Goal: Task Accomplishment & Management: Complete application form

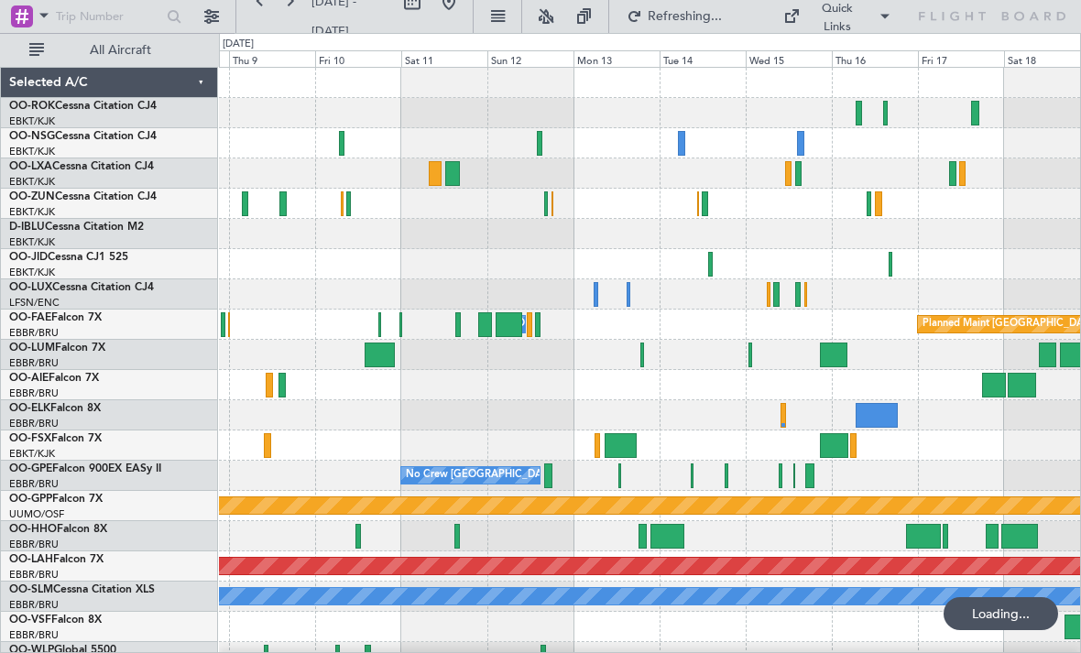
click at [711, 262] on div at bounding box center [710, 264] width 5 height 25
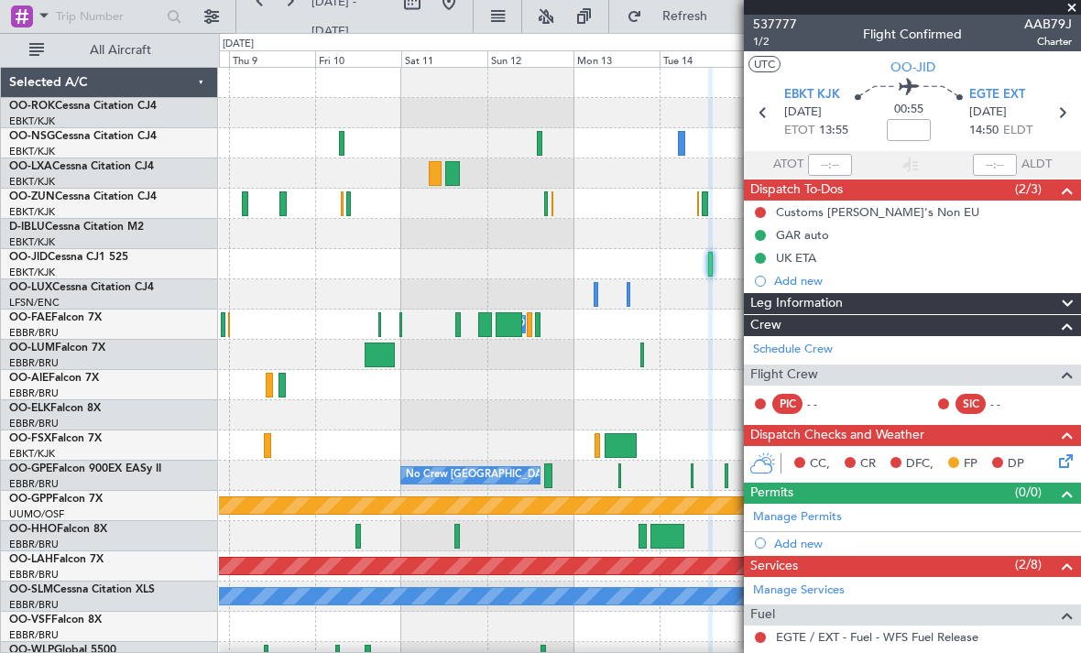
click at [1078, 8] on span at bounding box center [1072, 8] width 18 height 16
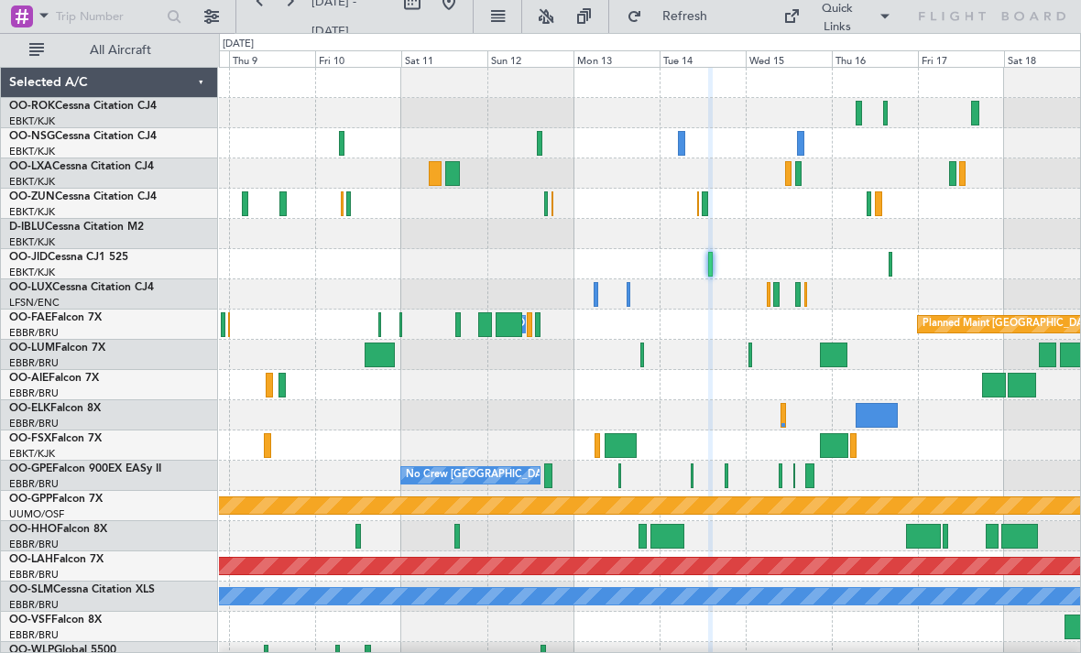
type input "0"
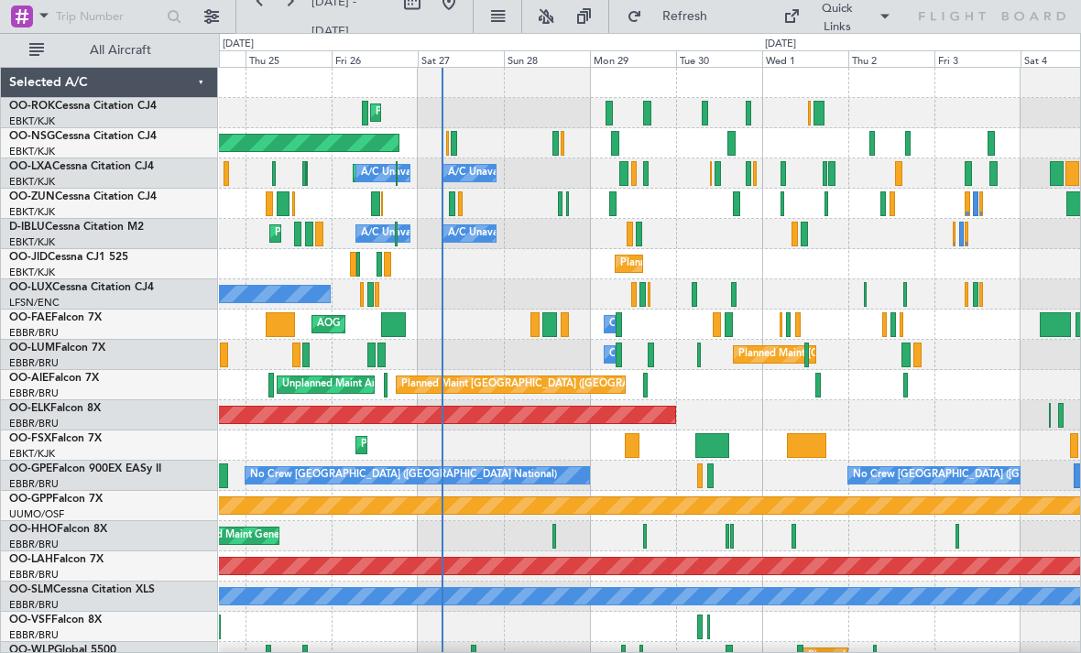
click at [830, 175] on div at bounding box center [832, 173] width 7 height 25
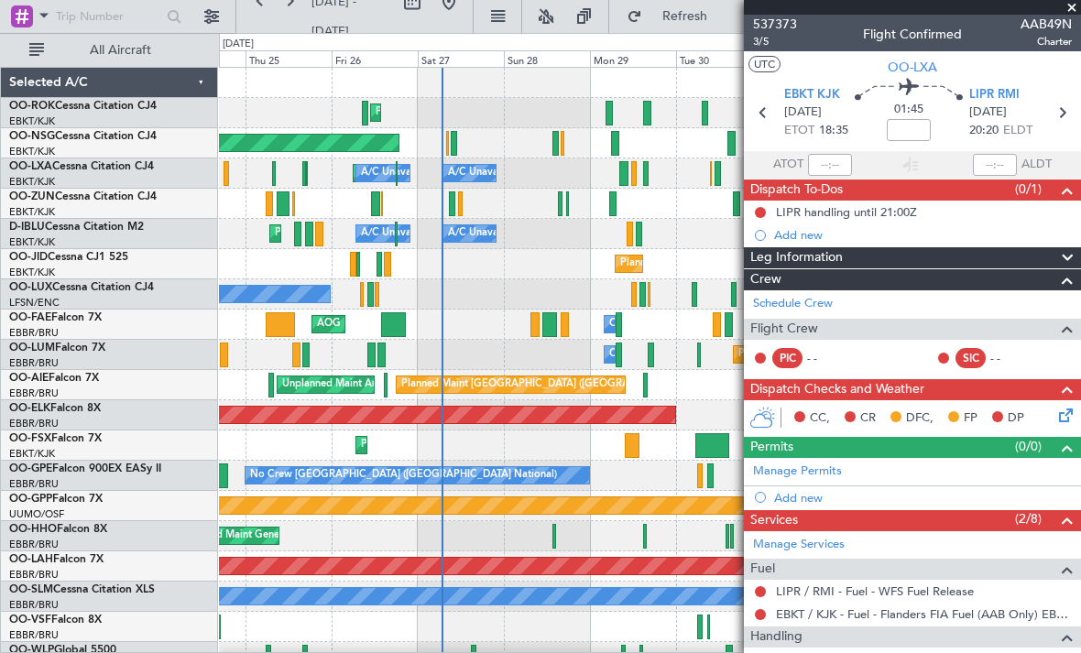
click at [1073, 14] on span at bounding box center [1072, 8] width 18 height 16
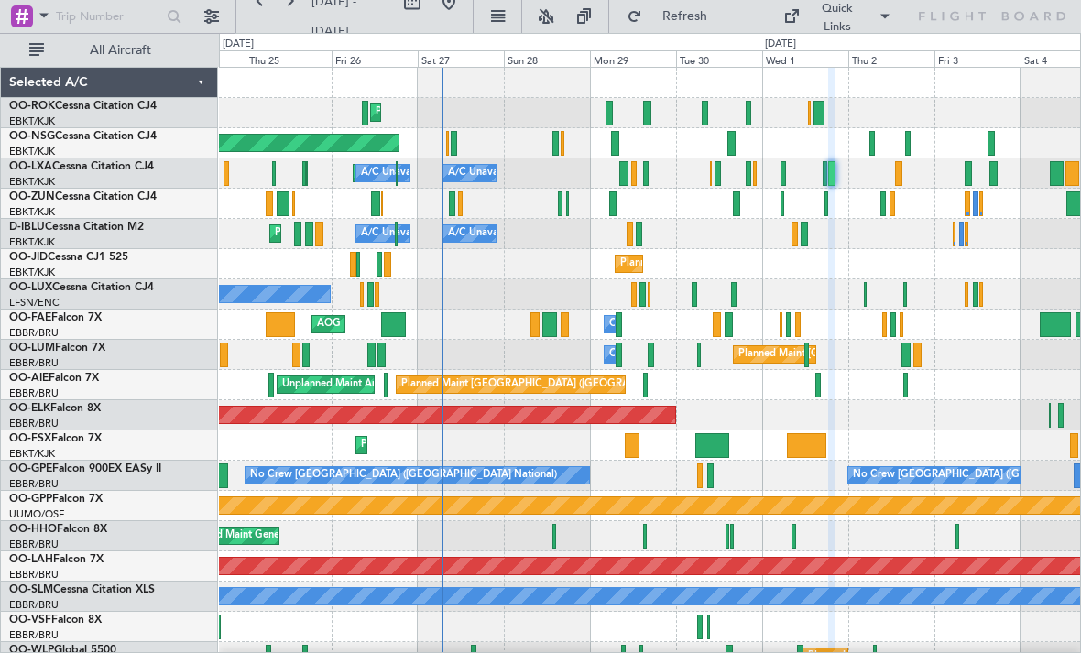
type input "0"
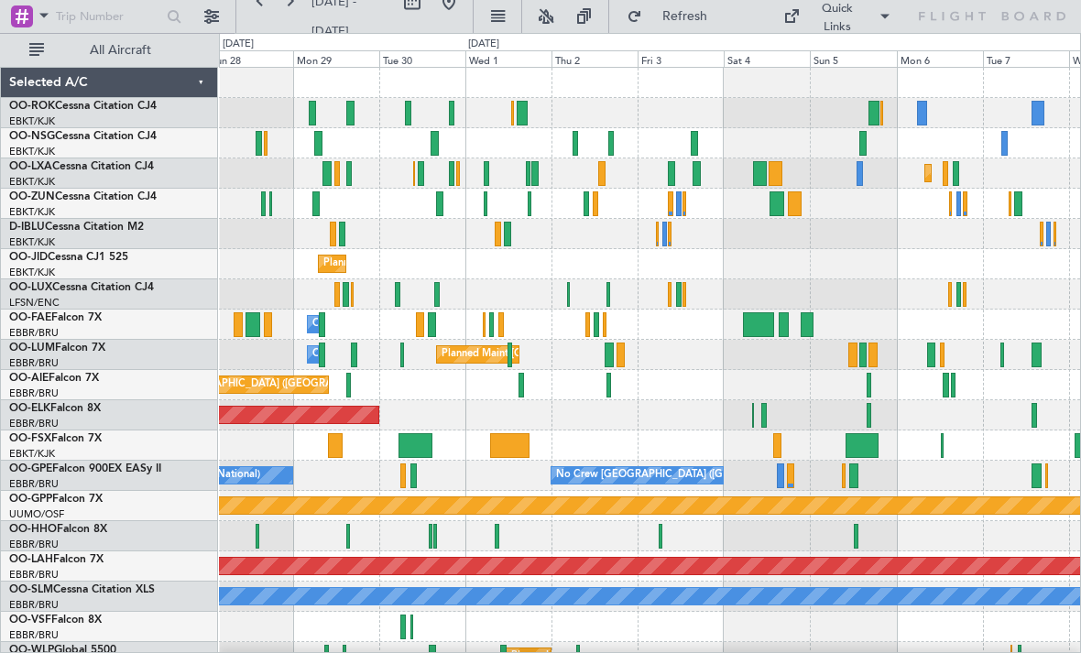
click at [756, 177] on div at bounding box center [760, 173] width 14 height 25
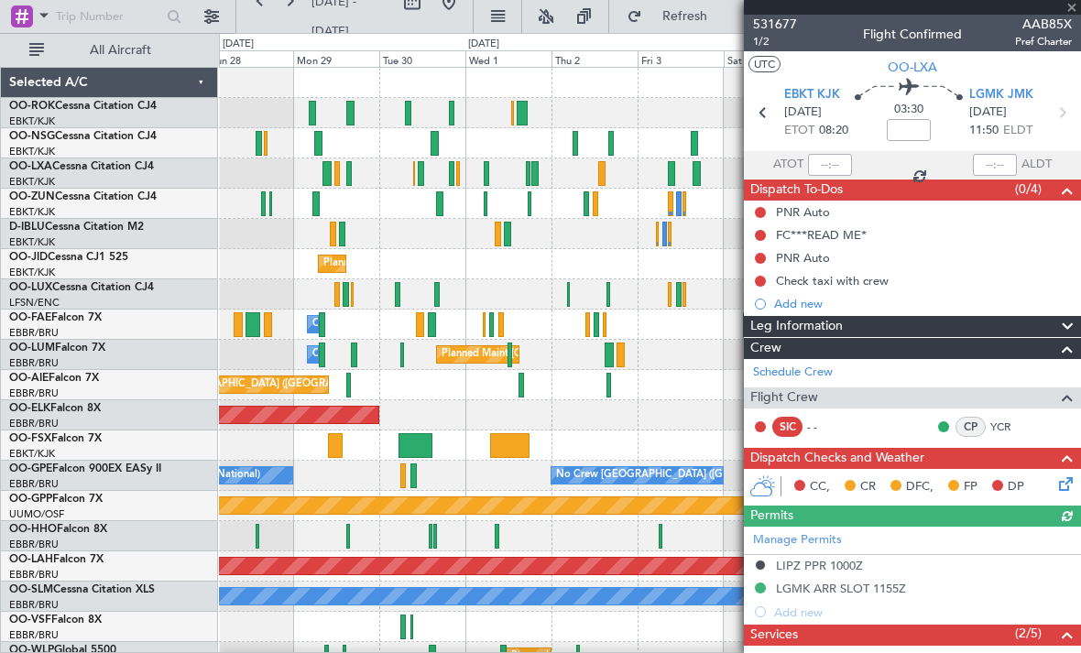
click at [1076, 9] on div at bounding box center [912, 7] width 337 height 15
click at [1078, 6] on span at bounding box center [1072, 8] width 18 height 16
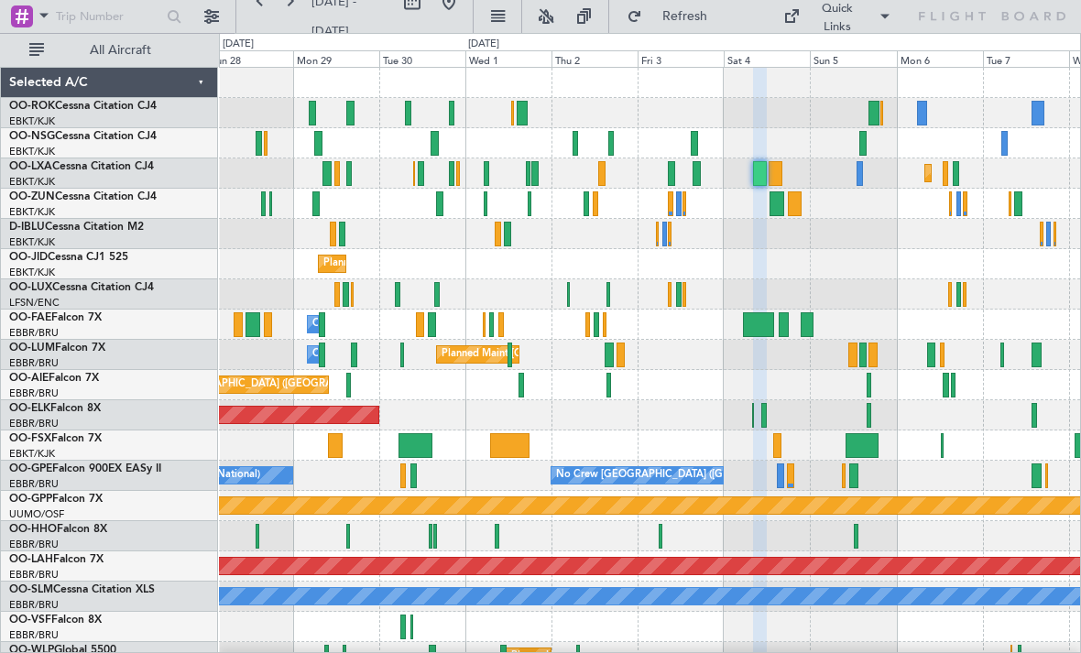
type input "0"
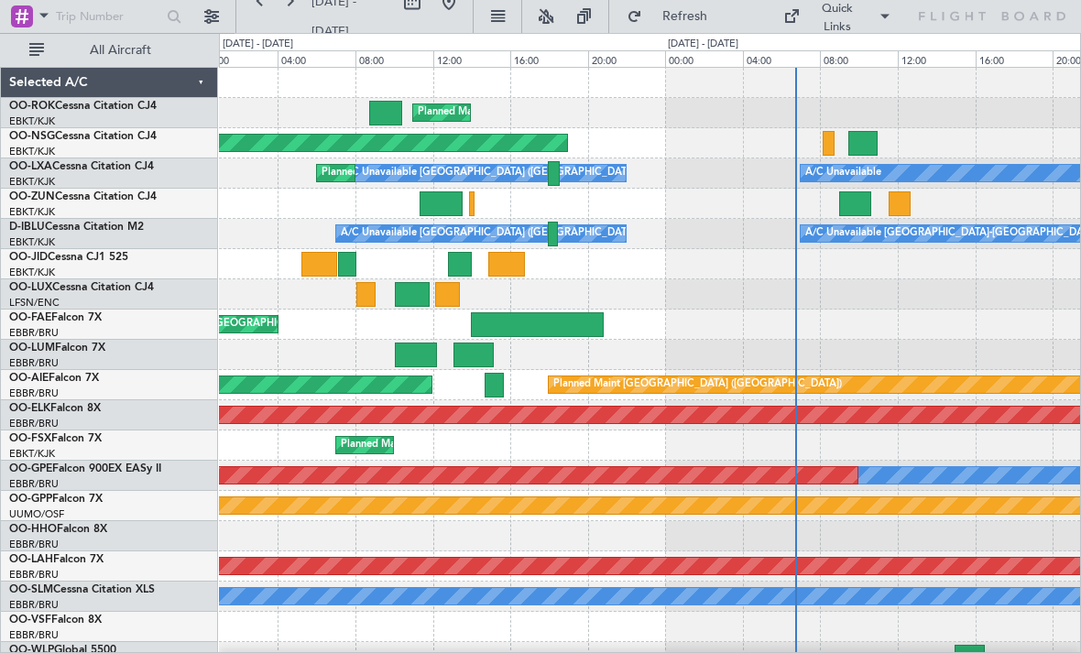
click at [319, 262] on div at bounding box center [320, 264] width 36 height 25
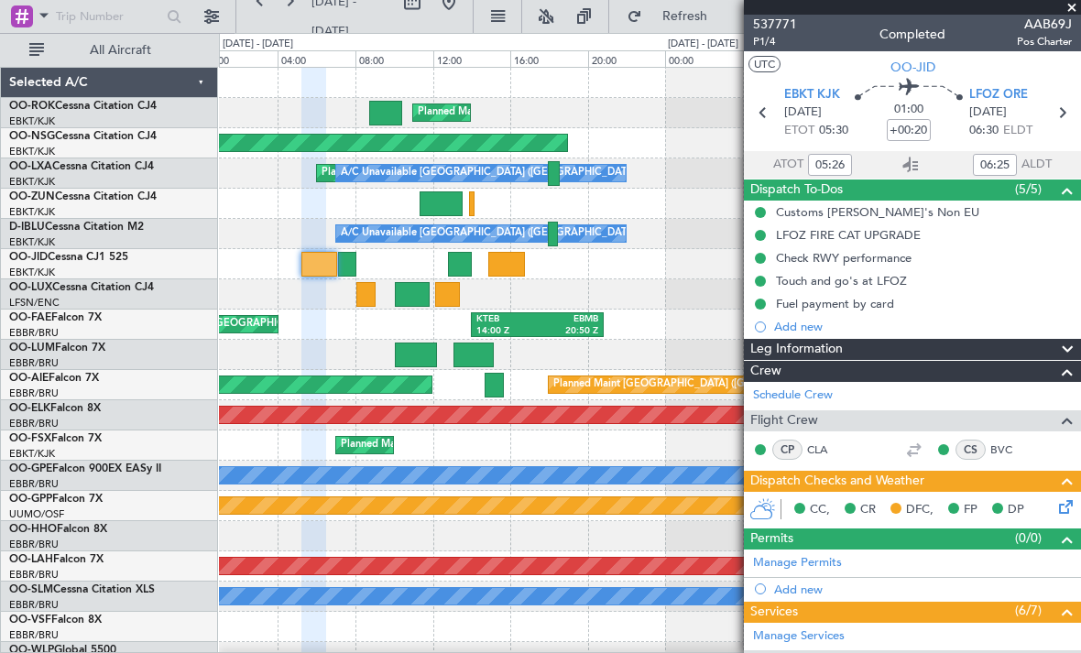
click at [1067, 11] on span at bounding box center [1072, 8] width 18 height 16
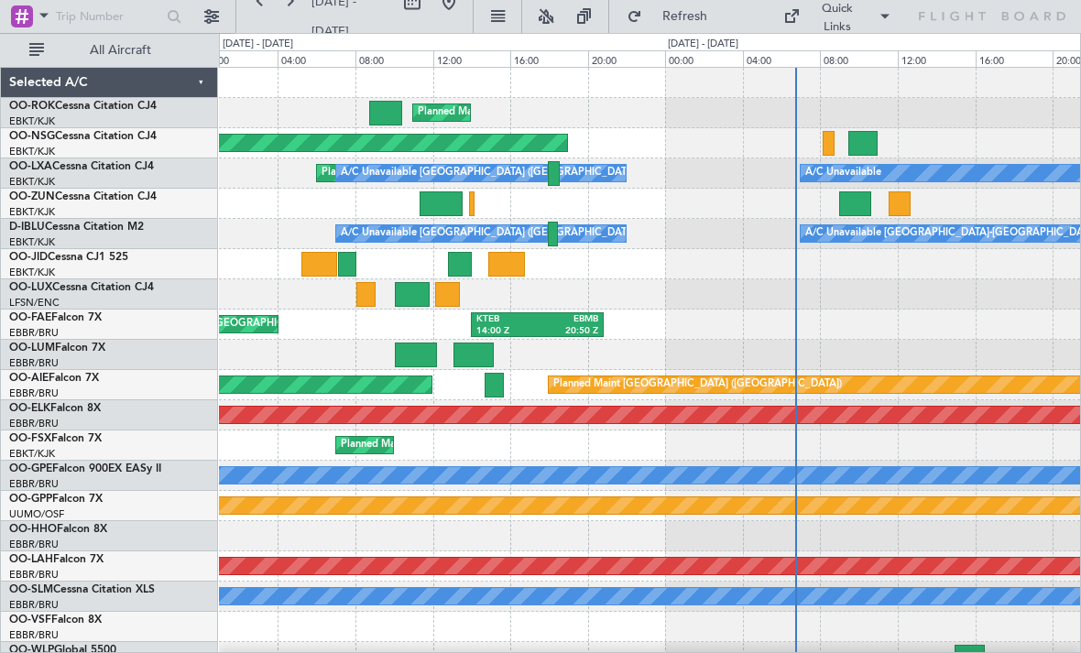
click at [503, 273] on div at bounding box center [506, 264] width 37 height 25
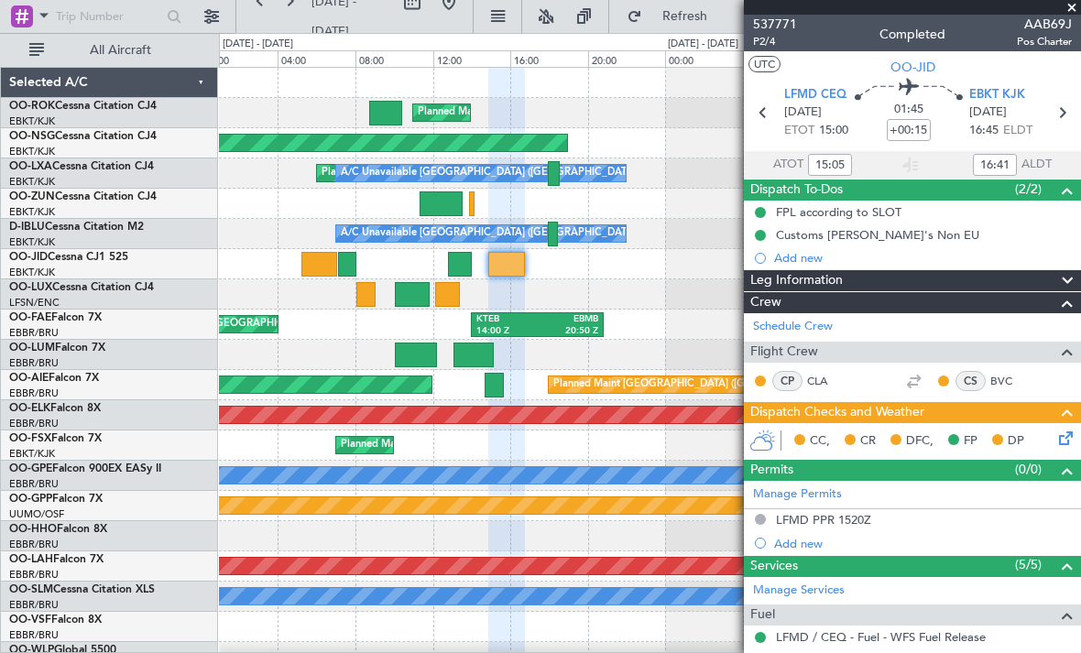
click at [1069, 13] on span at bounding box center [1072, 8] width 18 height 16
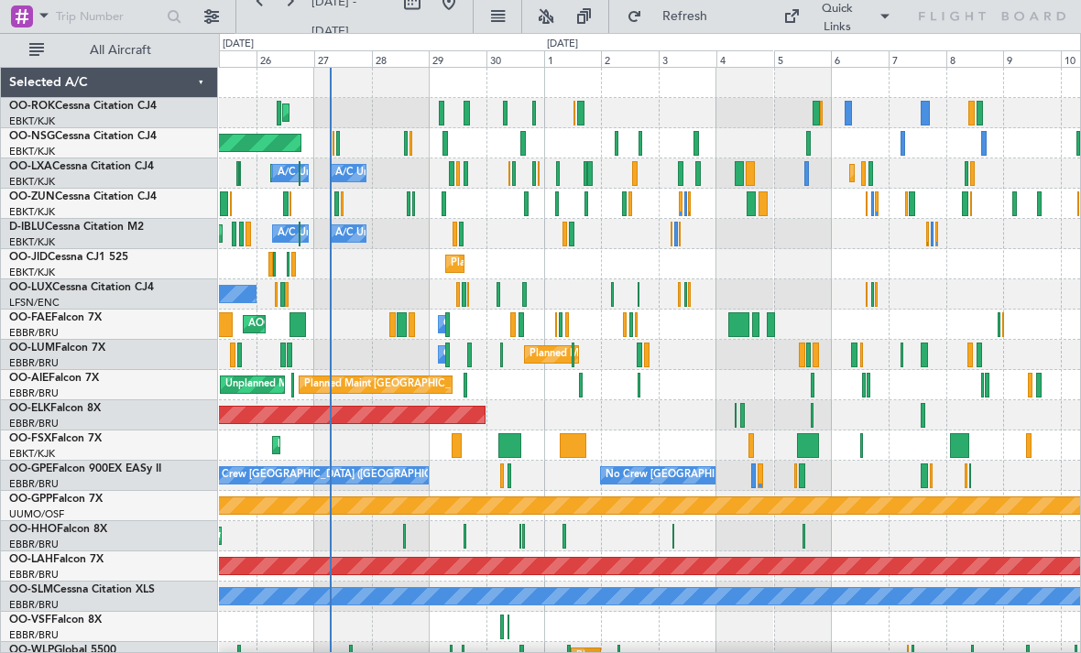
scroll to position [18, 0]
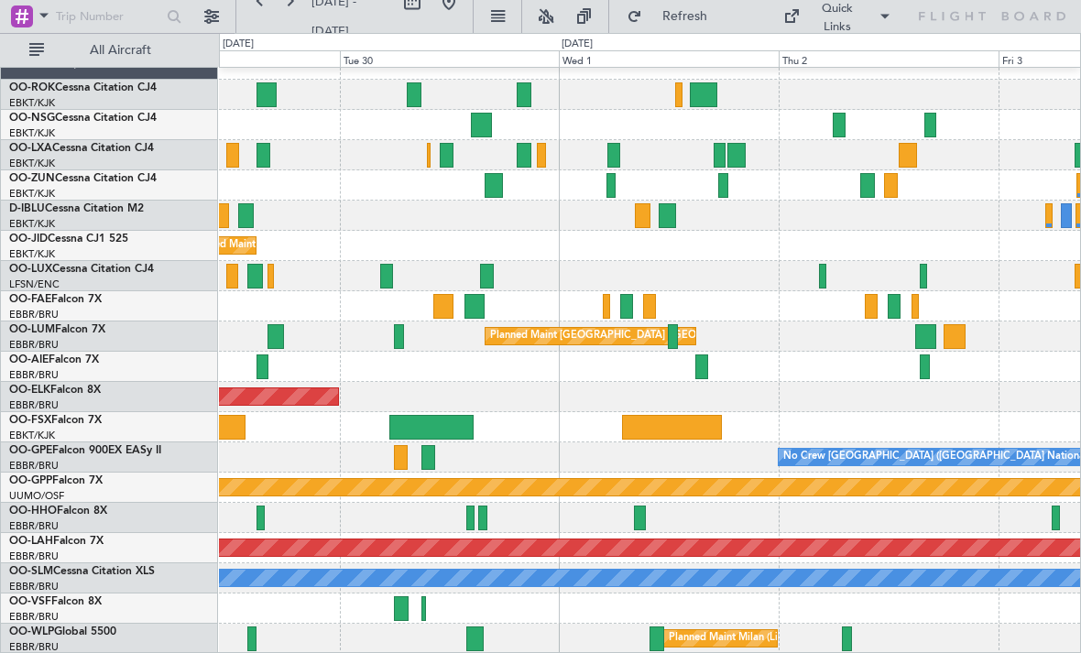
click at [620, 154] on div at bounding box center [615, 155] width 14 height 25
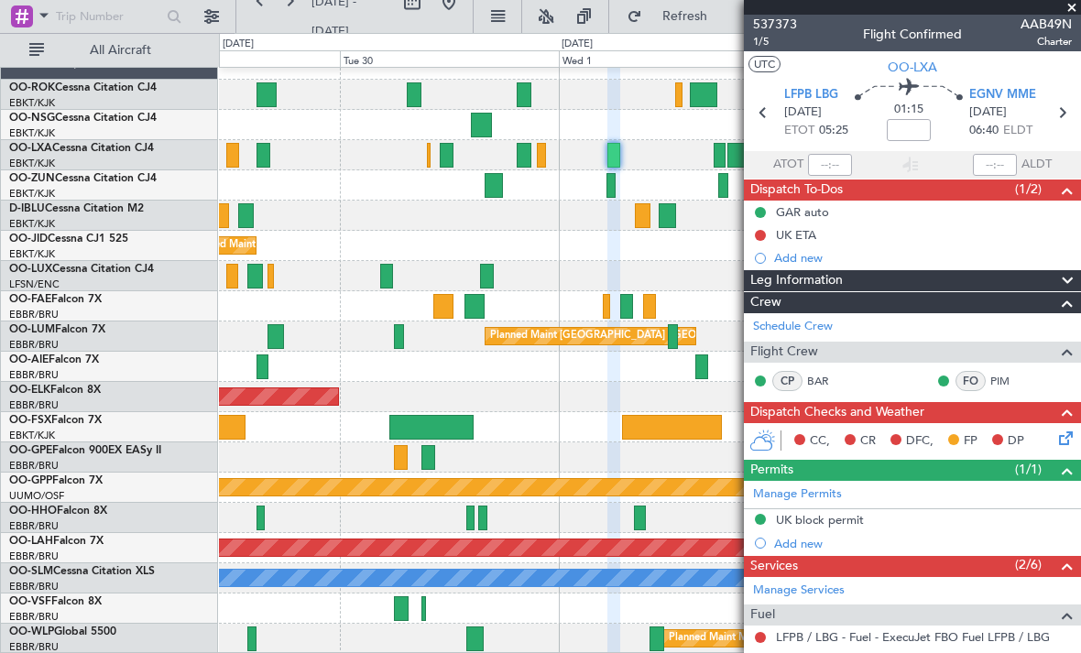
click at [1072, 11] on span at bounding box center [1072, 8] width 18 height 16
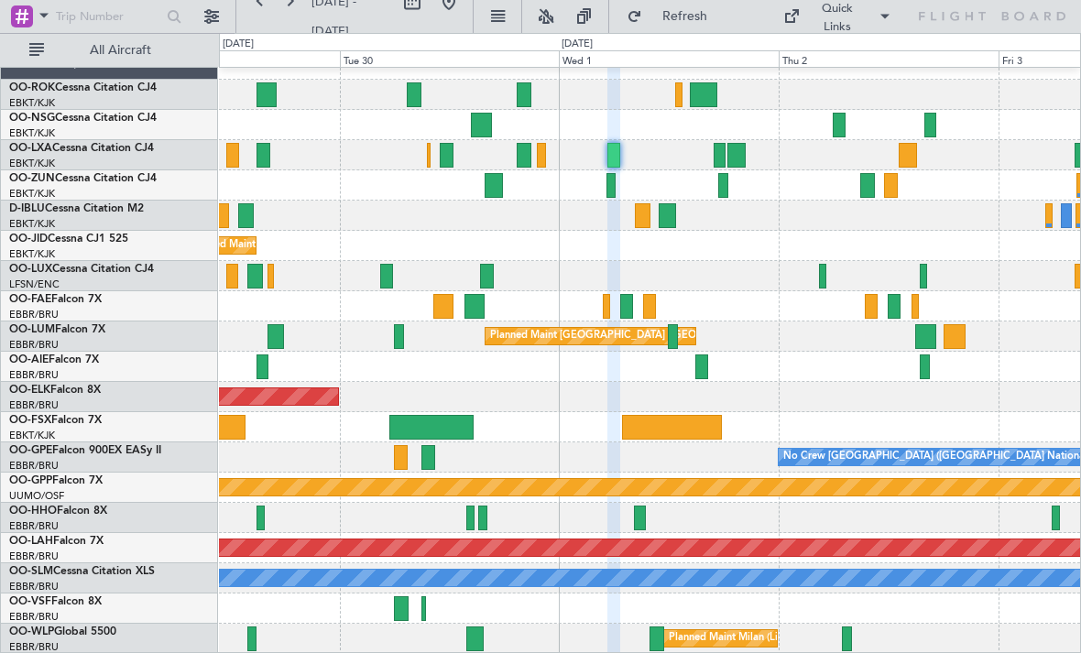
type input "0"
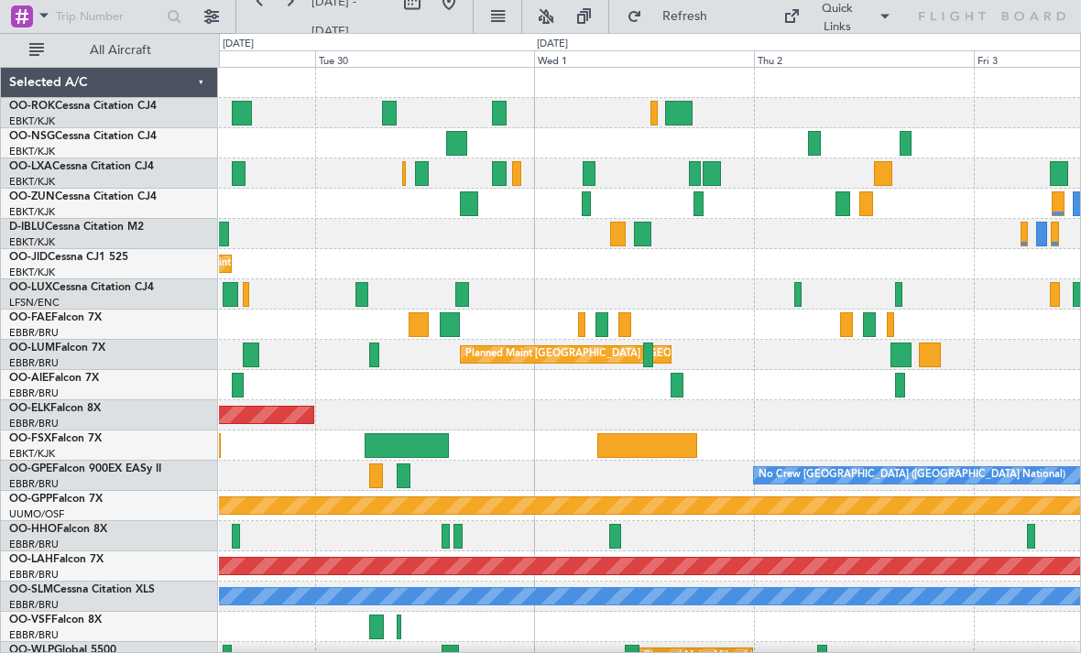
click at [583, 172] on div at bounding box center [590, 173] width 14 height 25
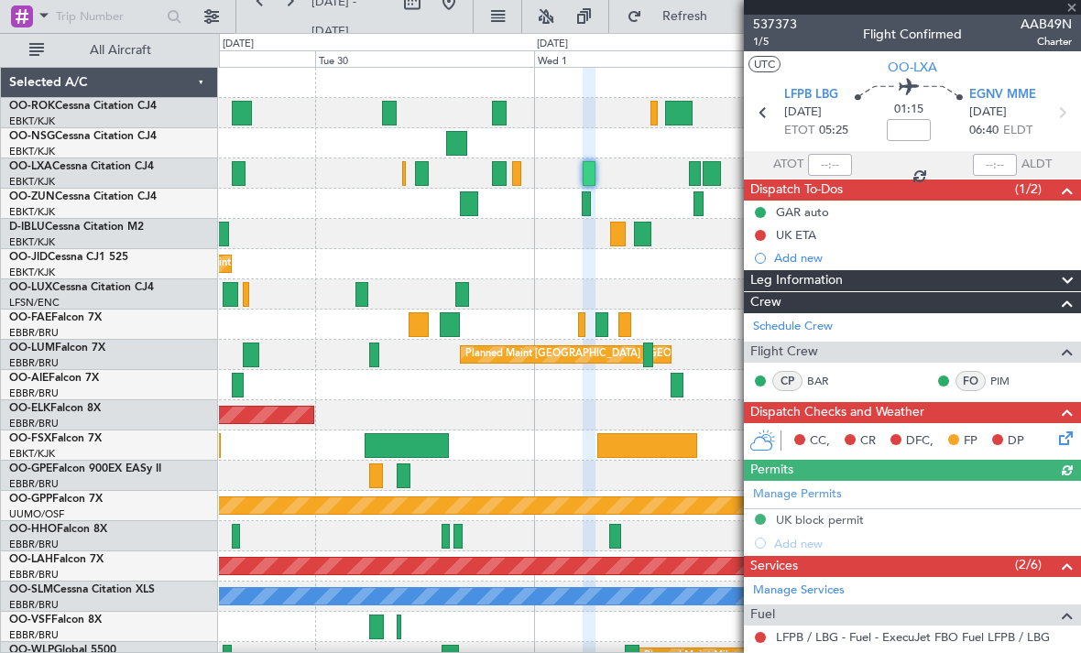
click at [1077, 6] on div at bounding box center [912, 7] width 337 height 15
click at [1073, 8] on span at bounding box center [1072, 8] width 18 height 16
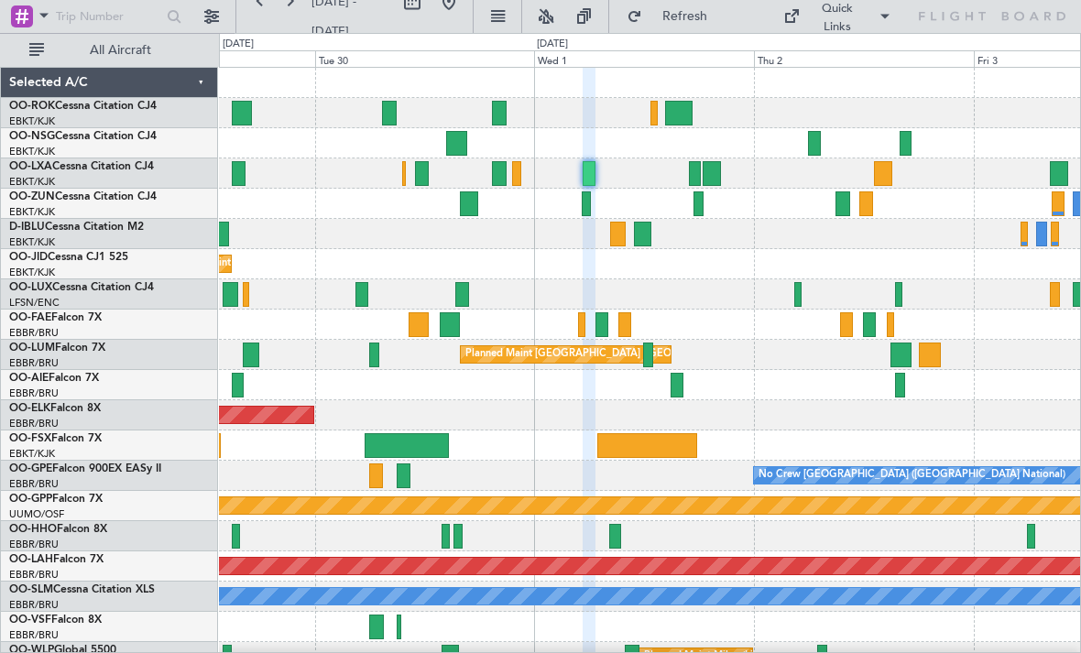
type input "0"
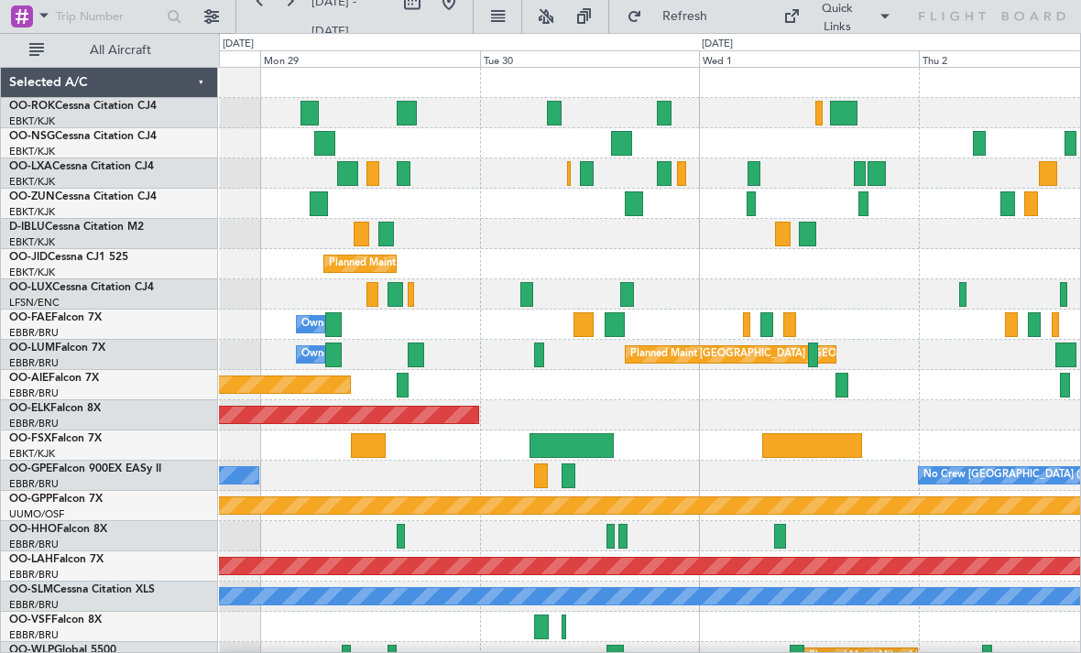
click at [644, 190] on div at bounding box center [650, 204] width 862 height 30
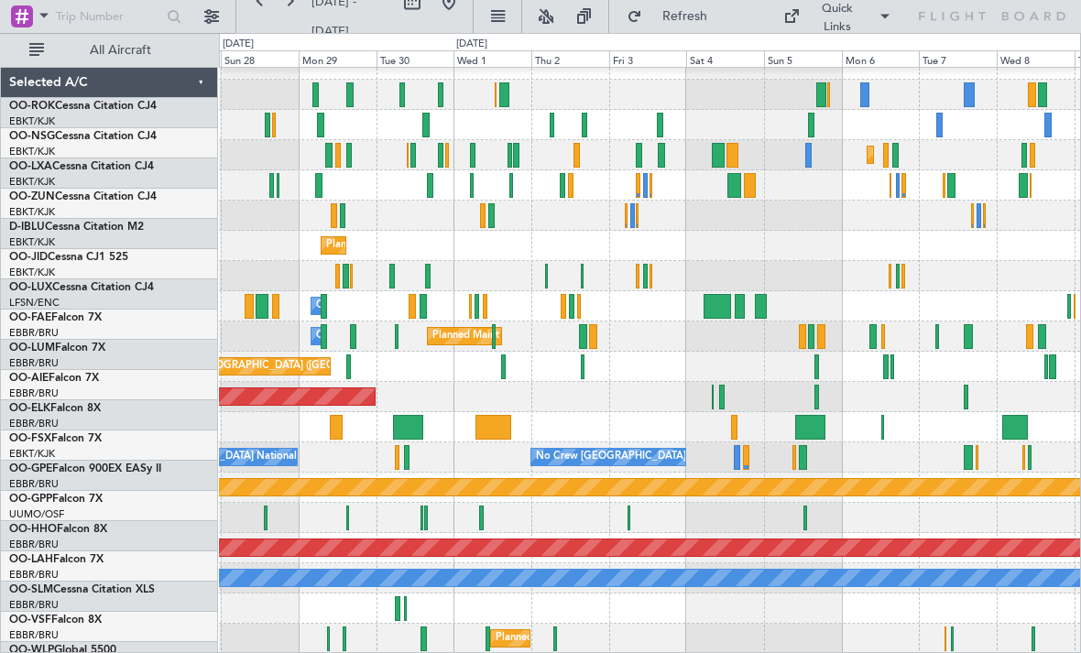
scroll to position [18, 0]
